Goal: Check status: Check status

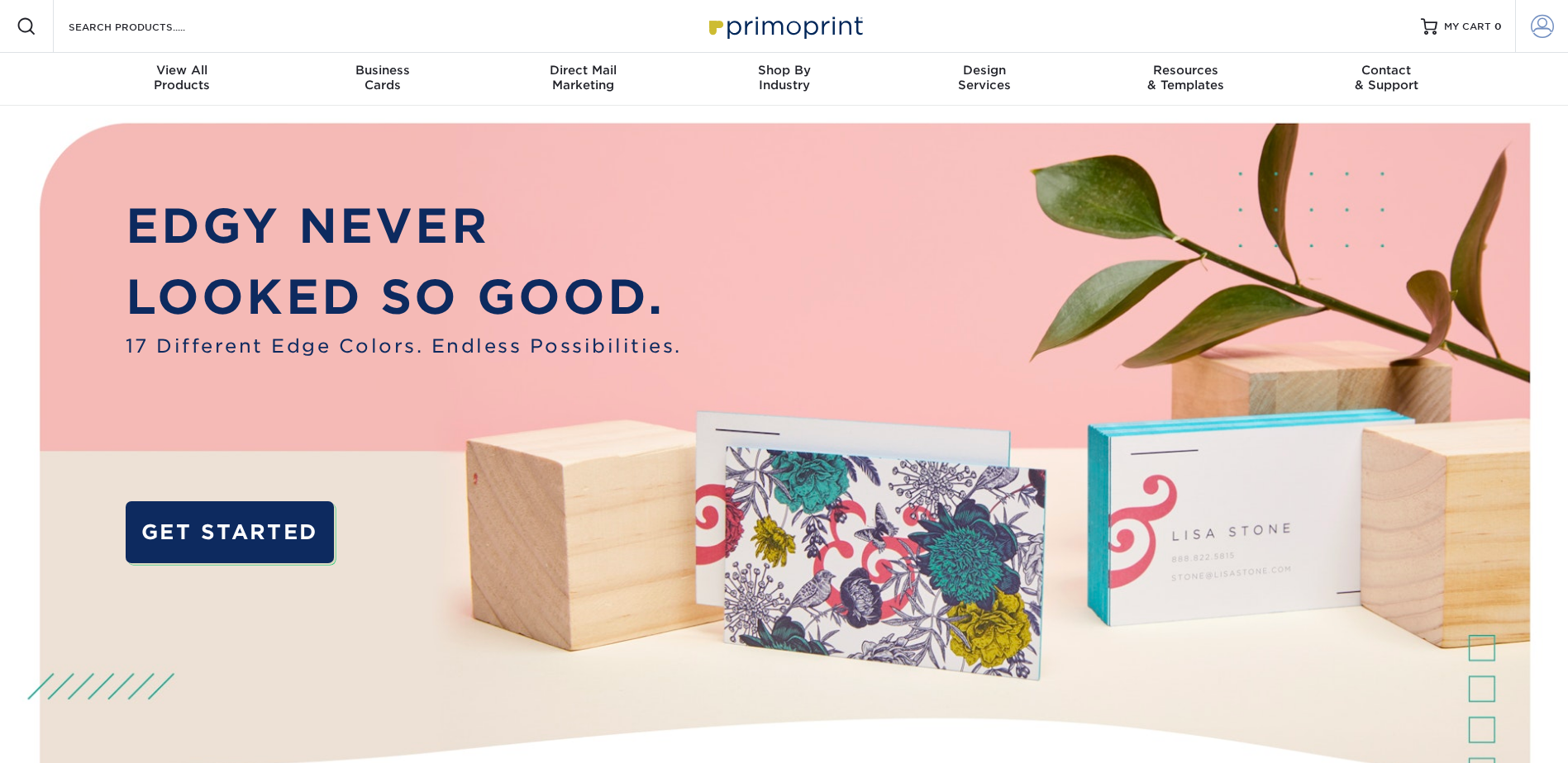
click at [1541, 26] on span at bounding box center [1542, 26] width 23 height 23
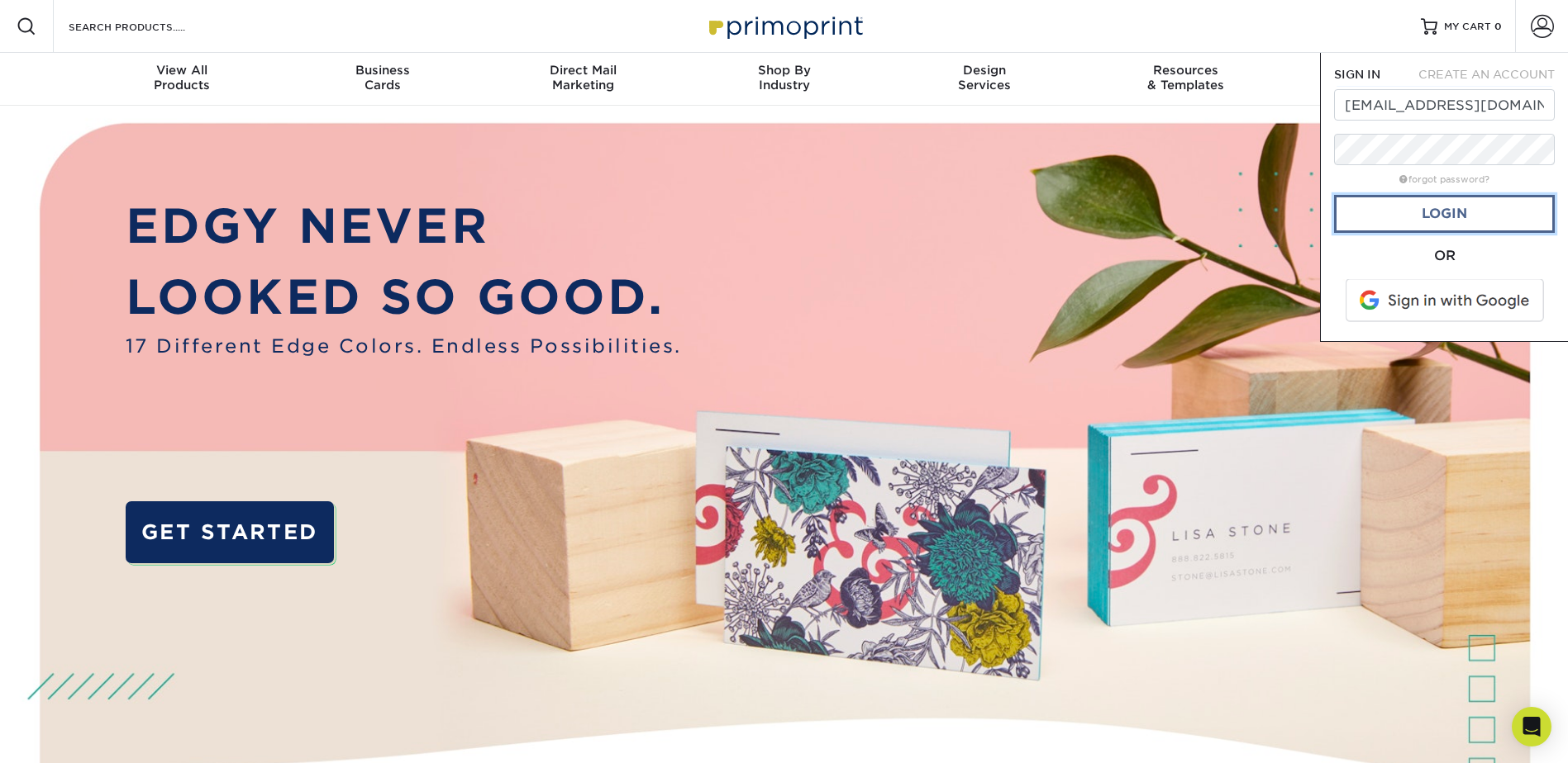
click at [1433, 209] on link "Login" at bounding box center [1444, 213] width 221 height 38
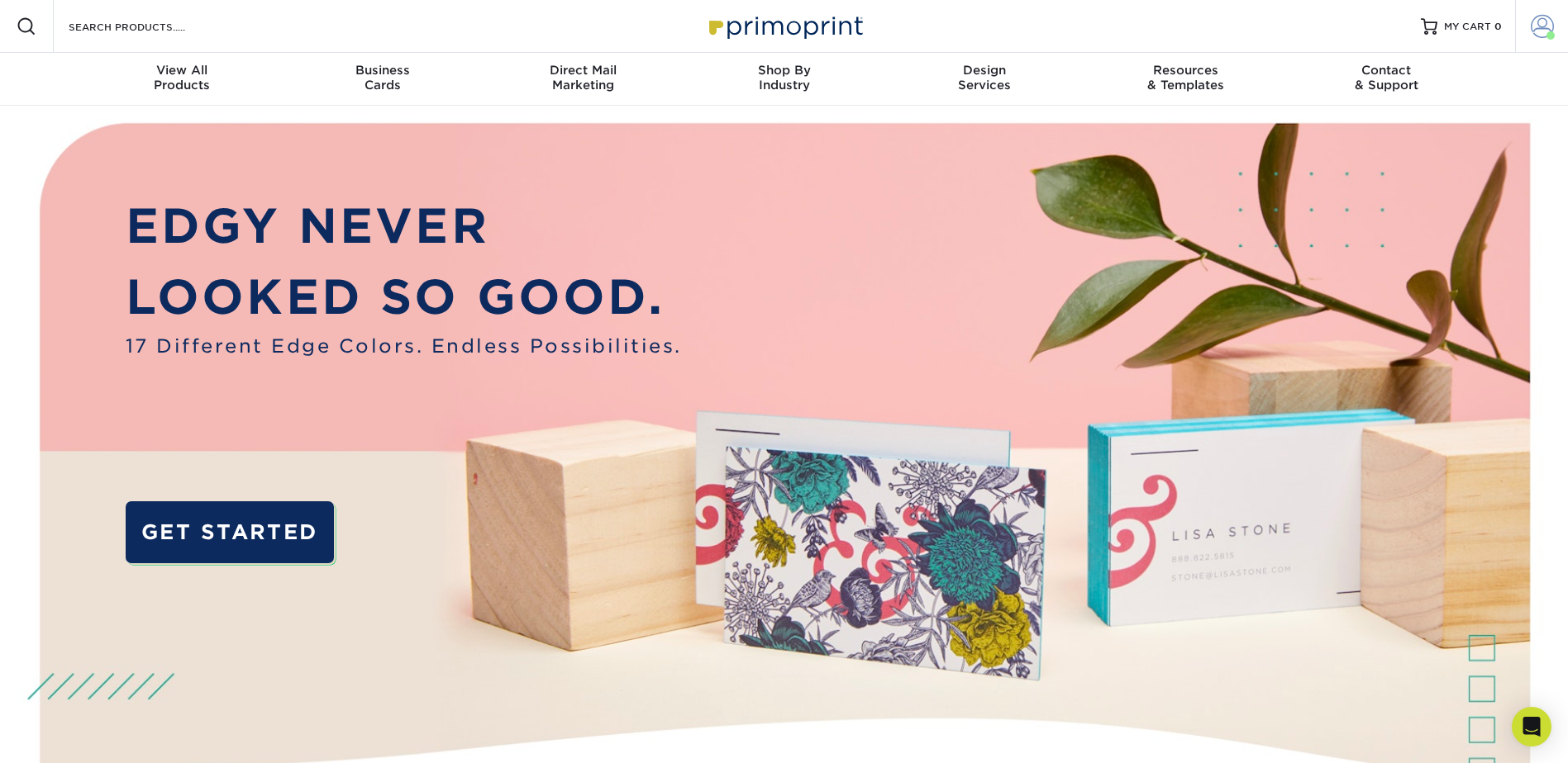
click at [1551, 31] on span at bounding box center [1550, 35] width 9 height 9
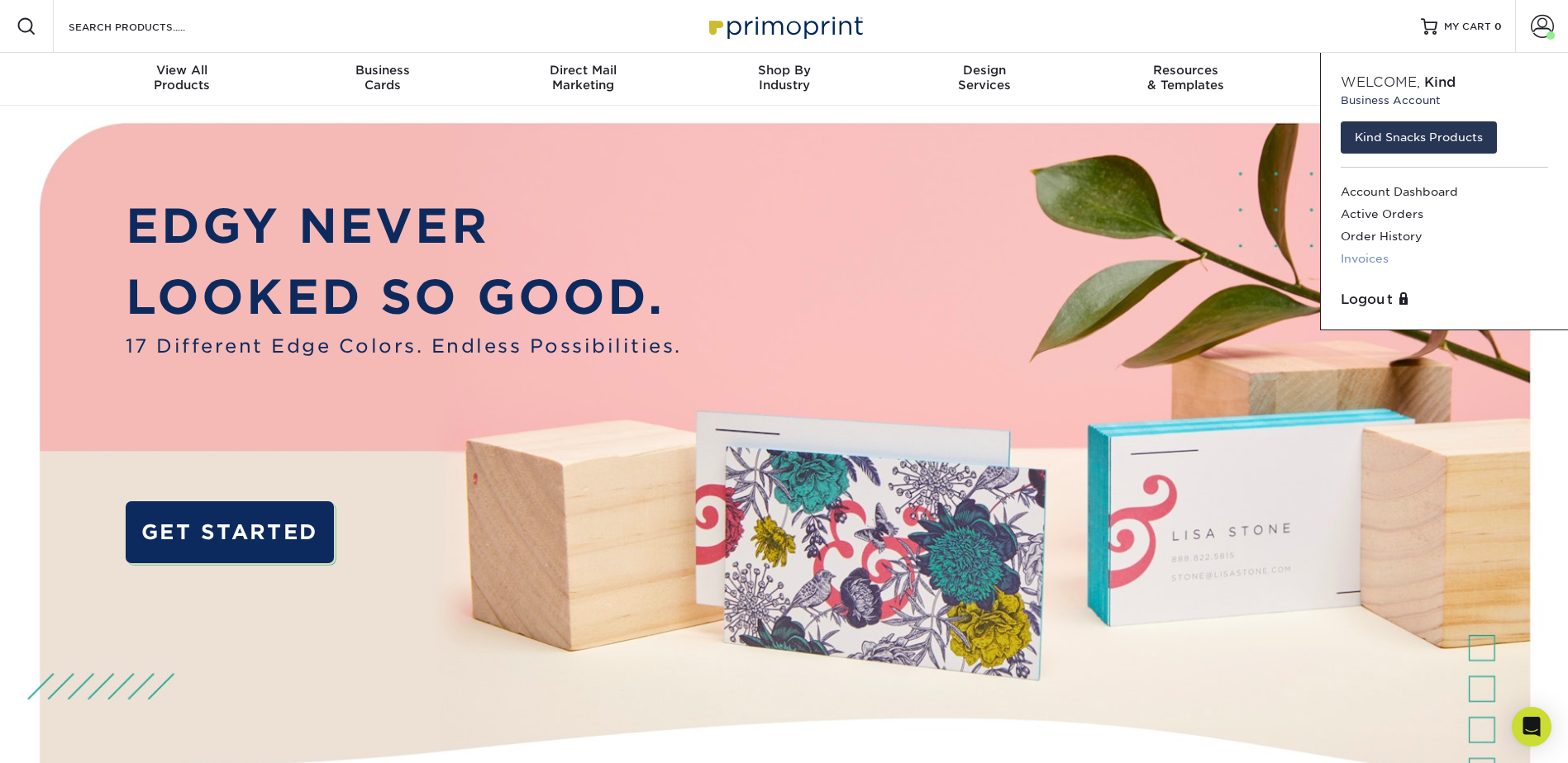
click at [1375, 261] on link "Invoices" at bounding box center [1444, 259] width 208 height 22
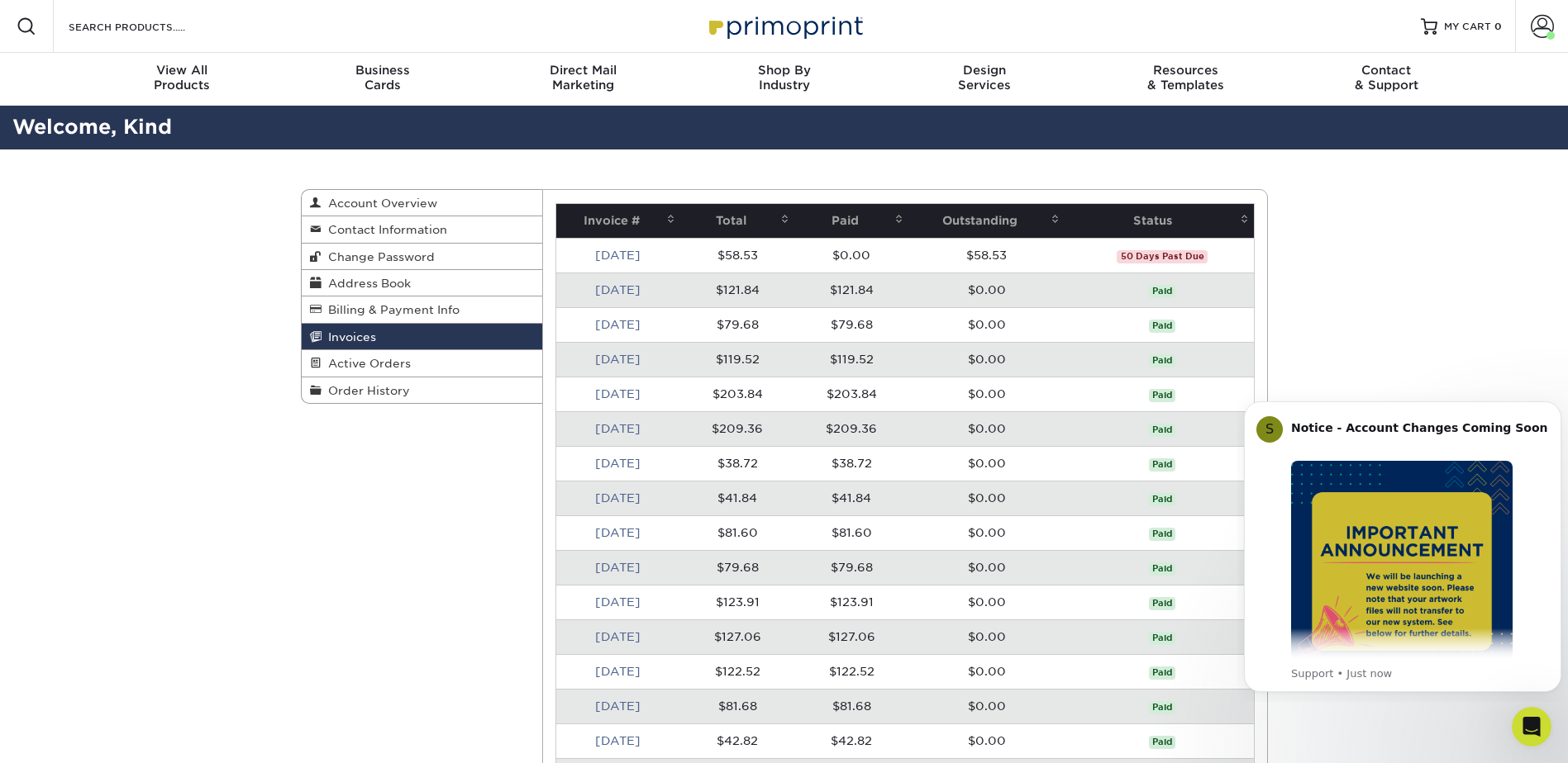
click at [612, 252] on link "[DATE]" at bounding box center [618, 256] width 46 height 14
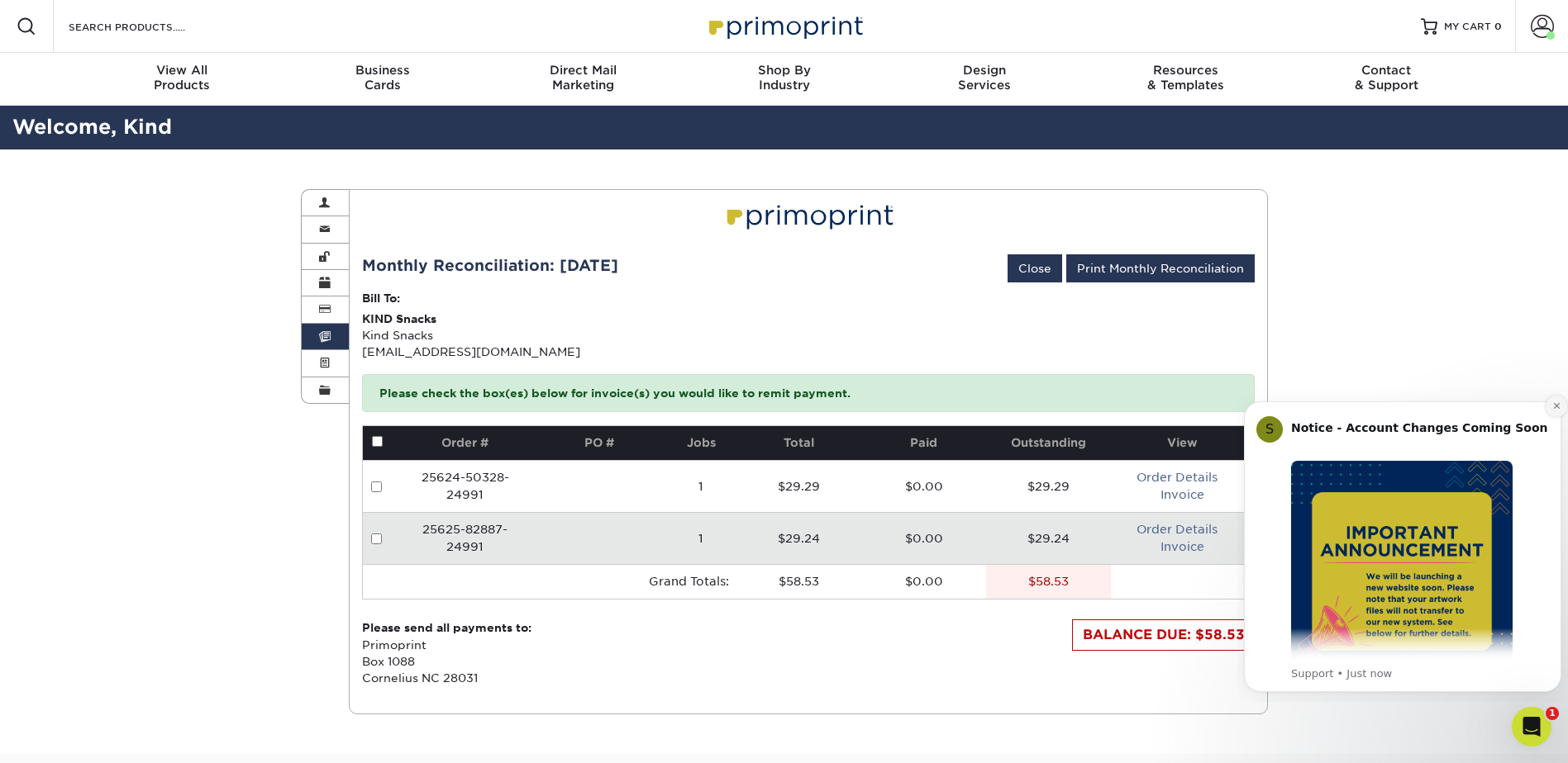
click at [1552, 402] on icon "Dismiss notification" at bounding box center [1555, 405] width 9 height 9
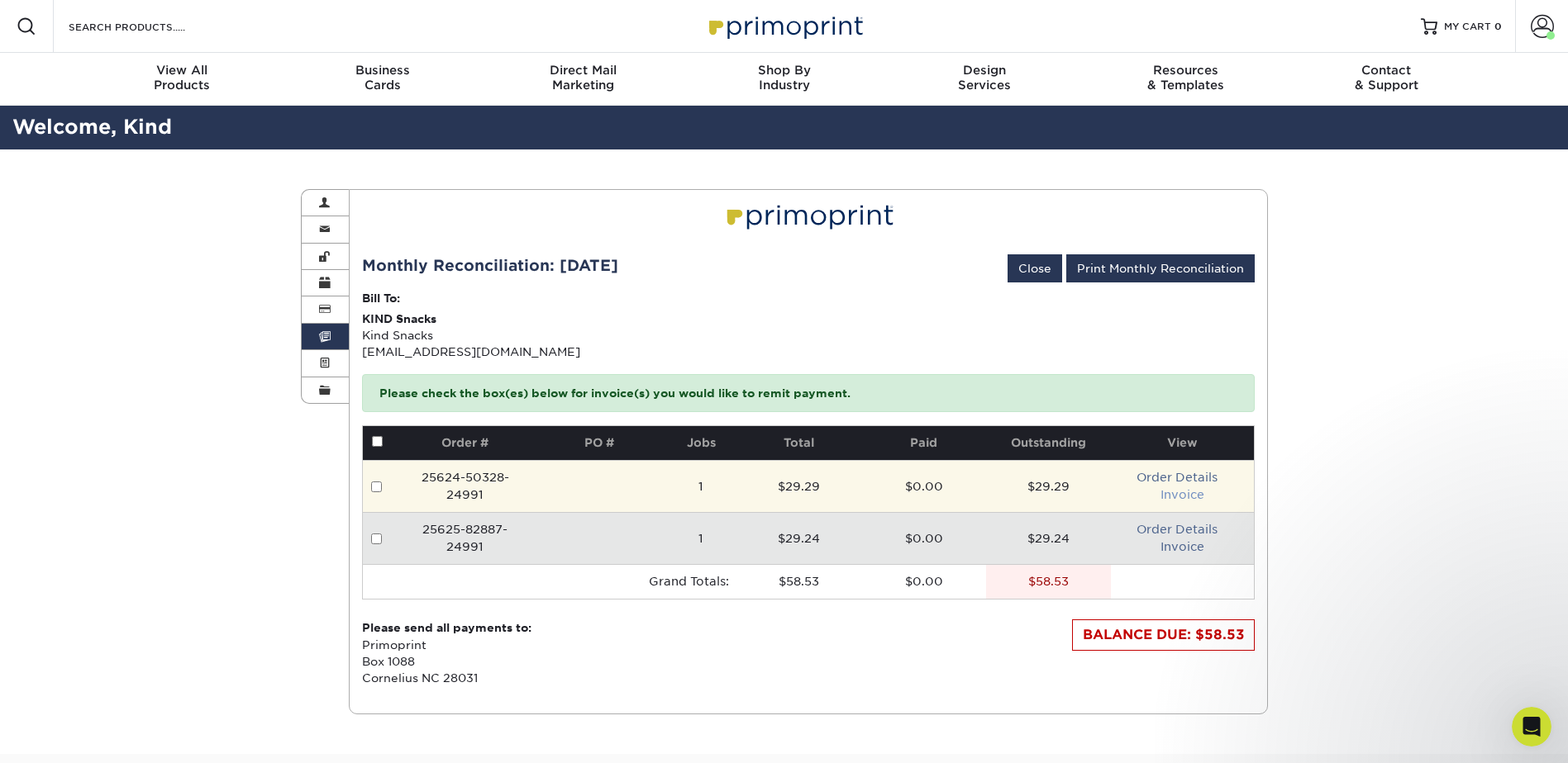
click at [1184, 493] on link "Invoice" at bounding box center [1181, 495] width 44 height 14
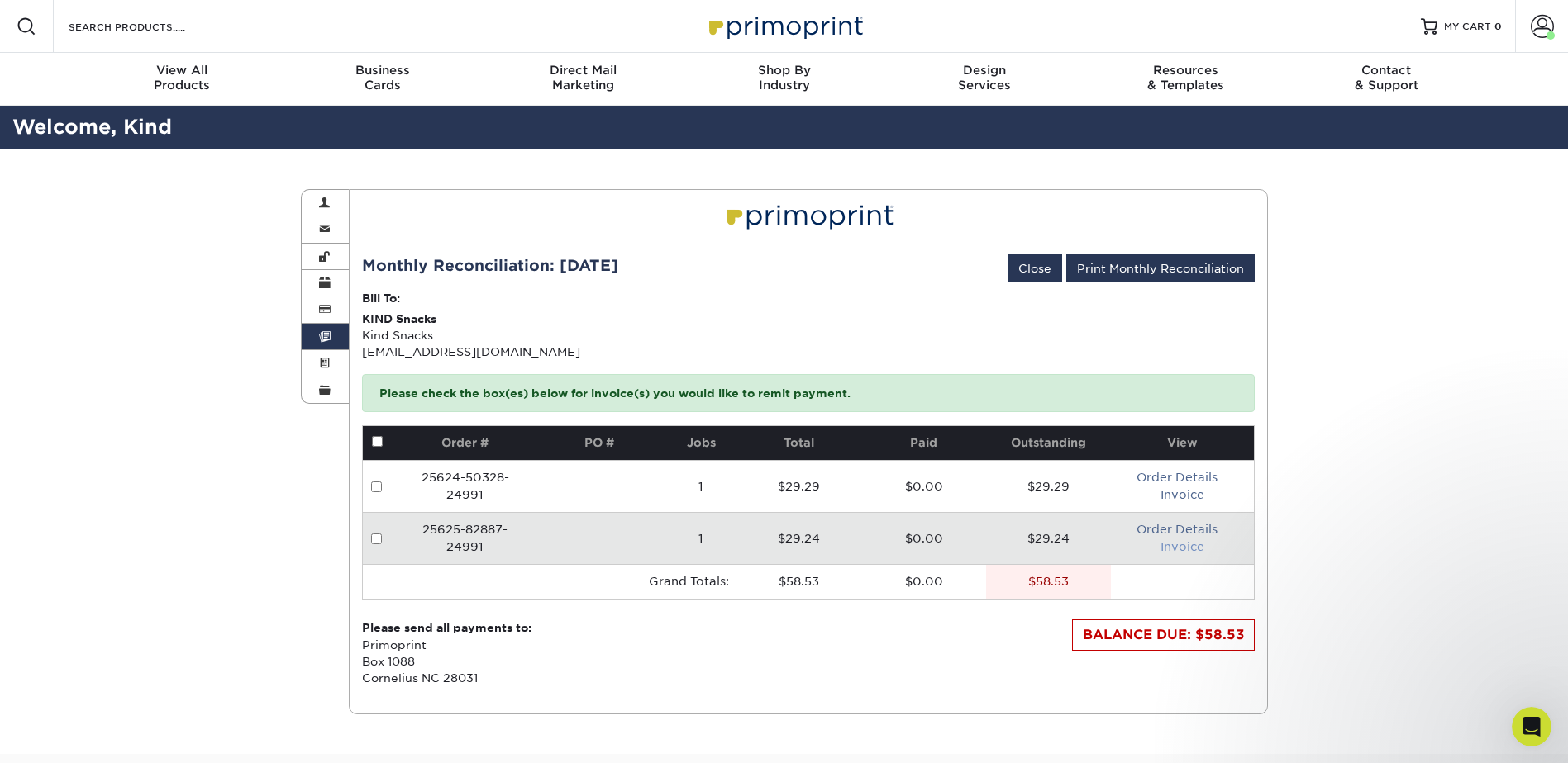
click at [1193, 553] on link "Invoice" at bounding box center [1181, 547] width 44 height 14
click at [1530, 31] on span at bounding box center [1542, 26] width 23 height 23
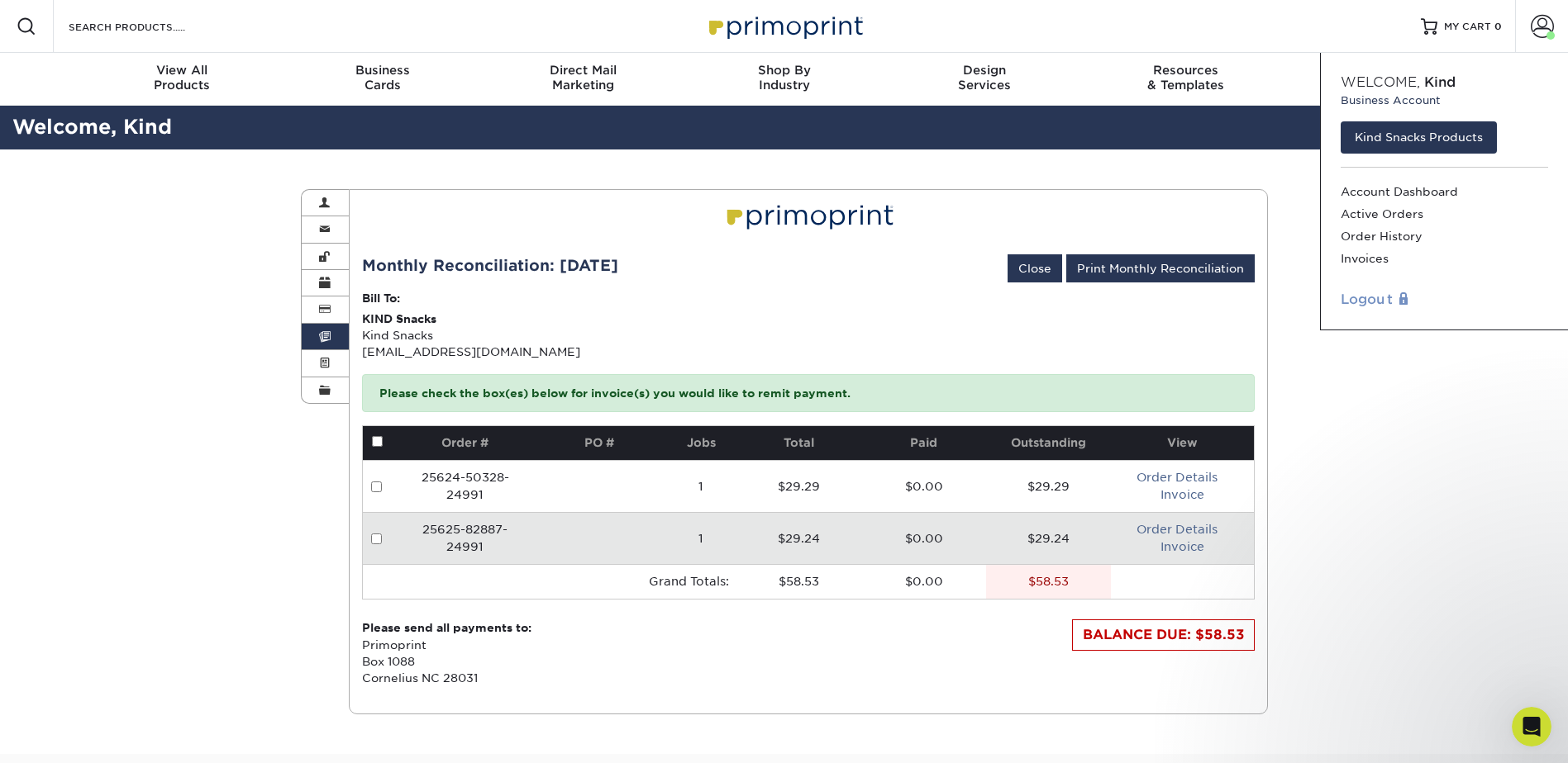
click at [1371, 294] on link "Logout" at bounding box center [1444, 300] width 208 height 19
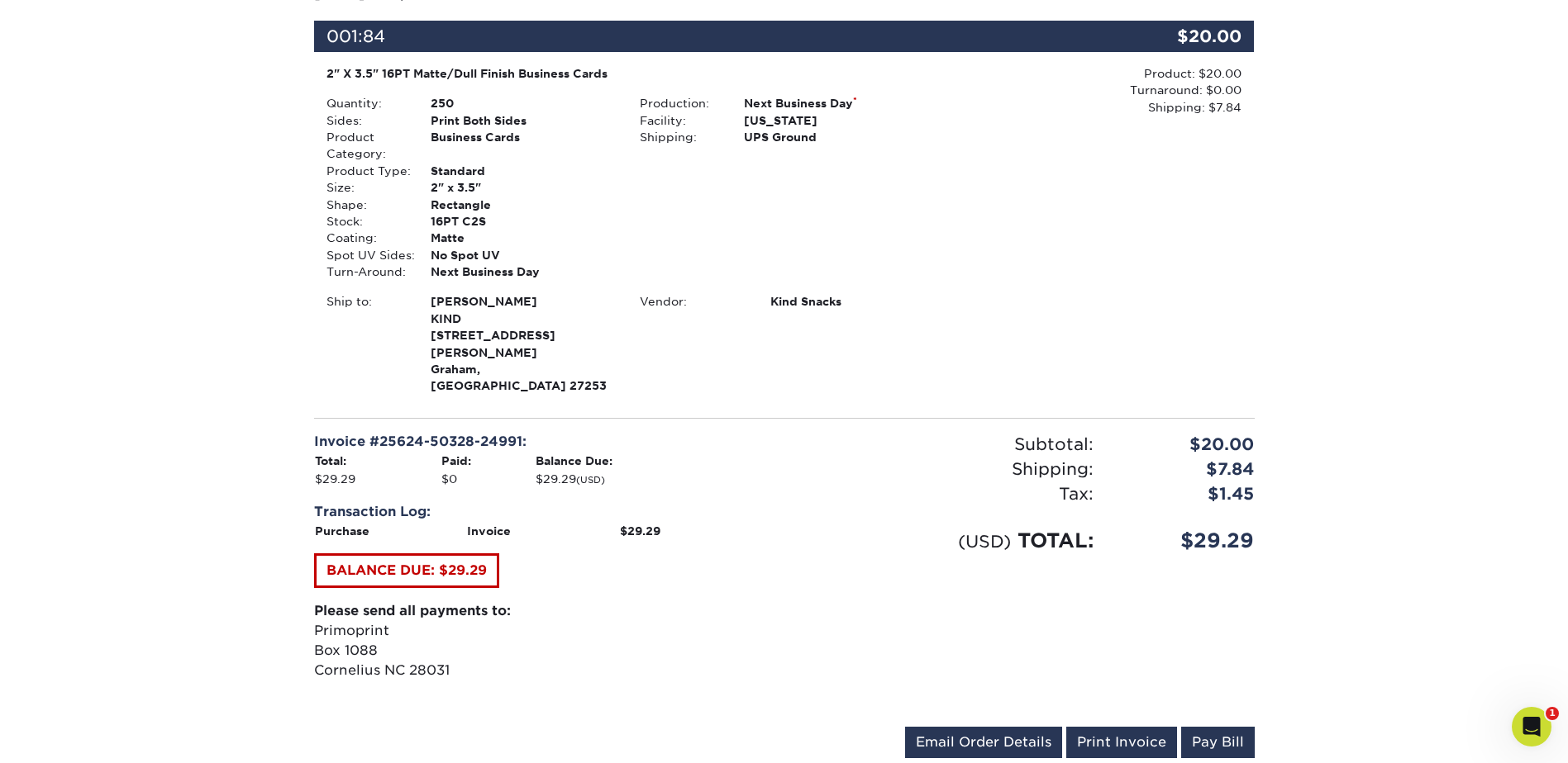
scroll to position [495, 0]
